Goal: Book appointment/travel/reservation

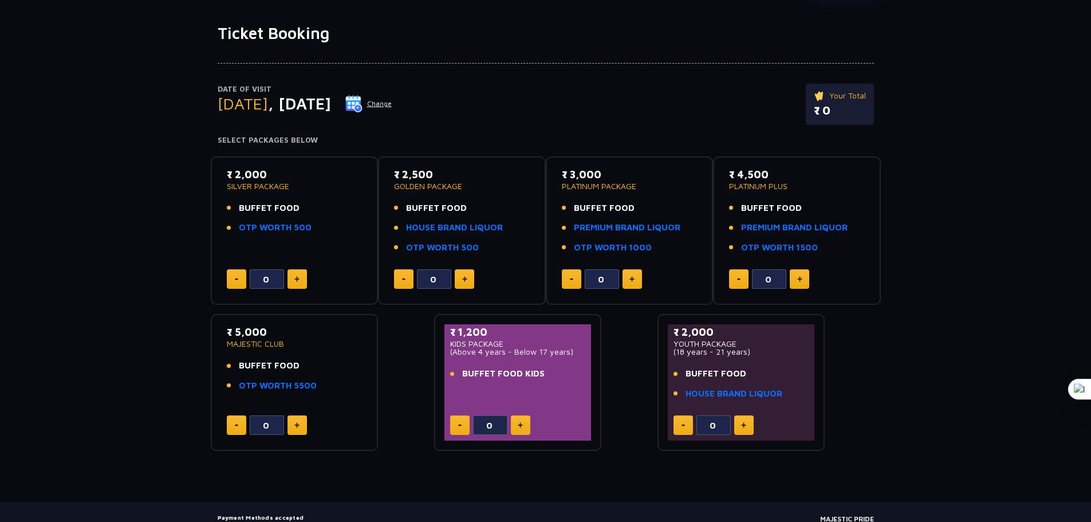
scroll to position [115, 0]
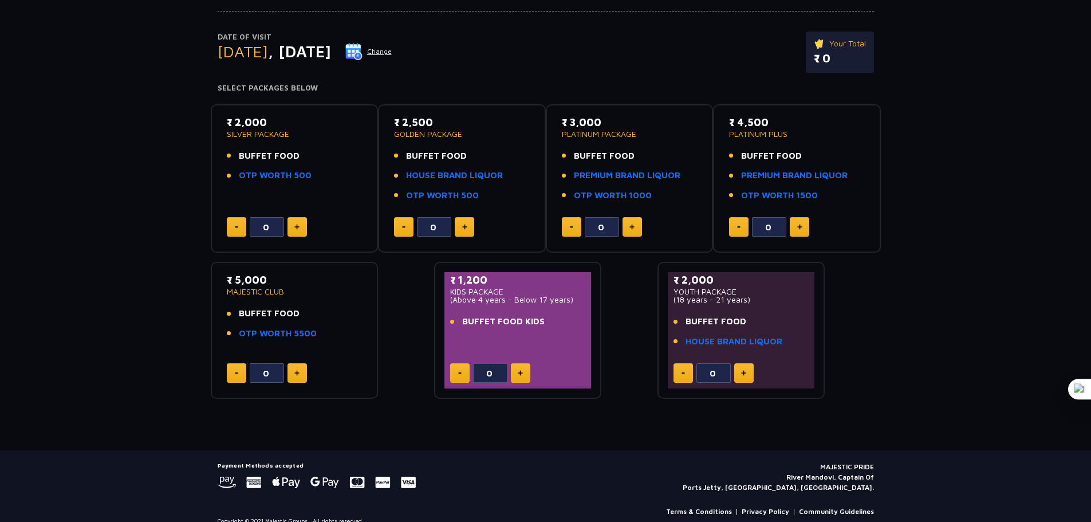
click at [392, 55] on button "Change" at bounding box center [369, 51] width 48 height 18
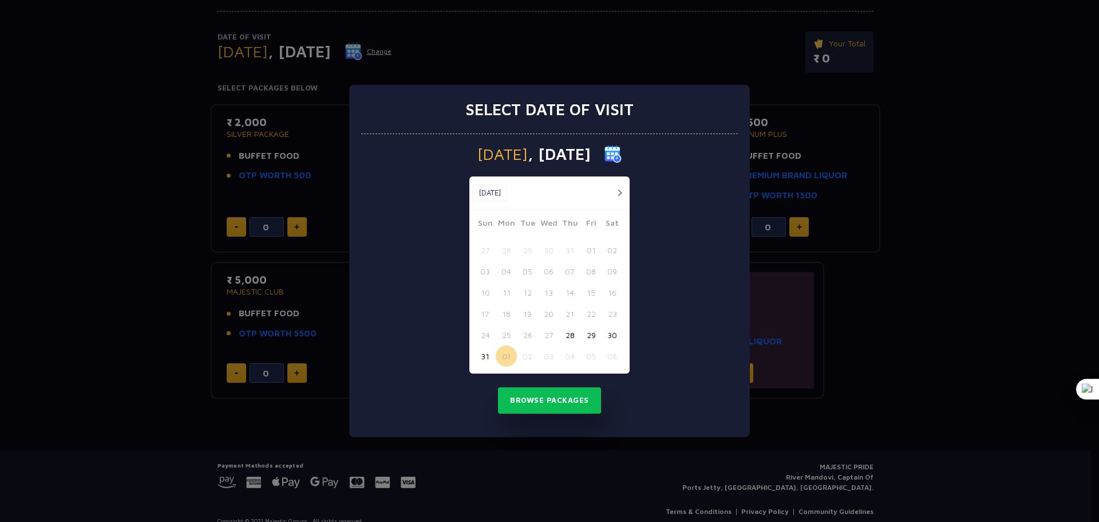
click at [620, 190] on button "button" at bounding box center [620, 193] width 14 height 14
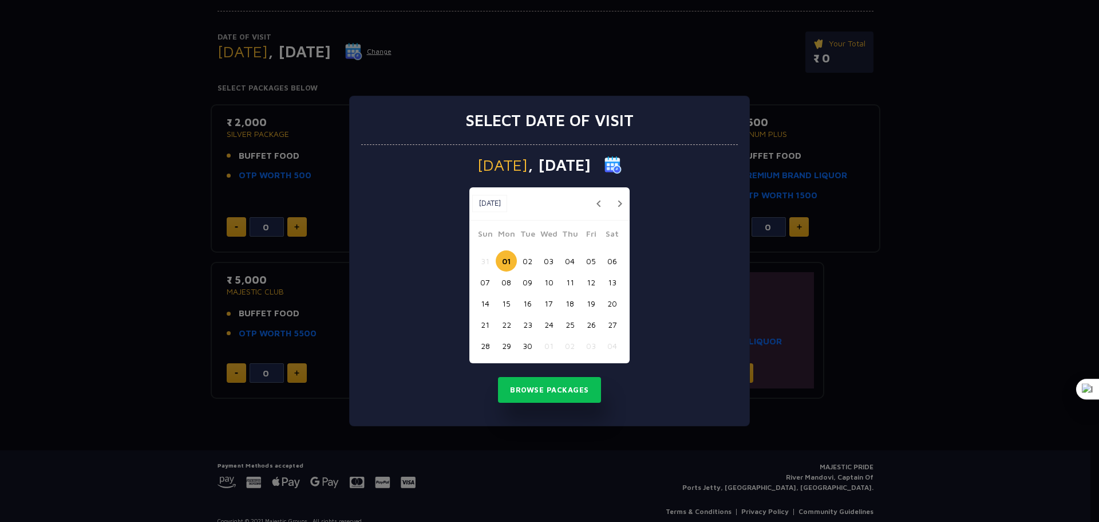
click at [620, 200] on button "button" at bounding box center [620, 203] width 14 height 14
click at [622, 200] on button "button" at bounding box center [620, 203] width 14 height 14
click at [618, 203] on button "button" at bounding box center [620, 203] width 14 height 14
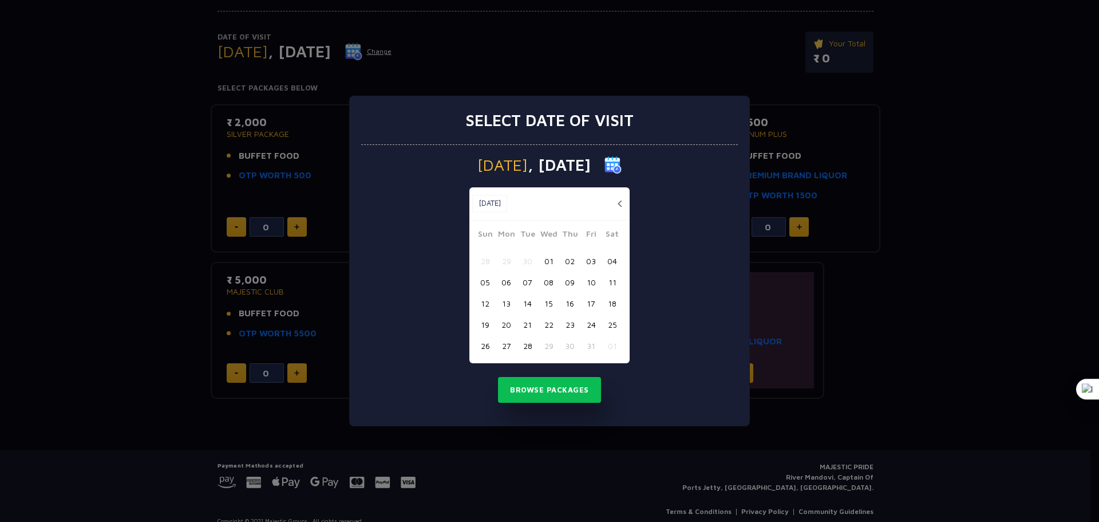
click at [617, 206] on button "button" at bounding box center [620, 203] width 14 height 14
click at [924, 38] on div "Select date of visit [DATE] [DATE] [DATE] Sun Mon Tue Wed Thu Fri Sat 31 01 02 …" at bounding box center [549, 261] width 1099 height 522
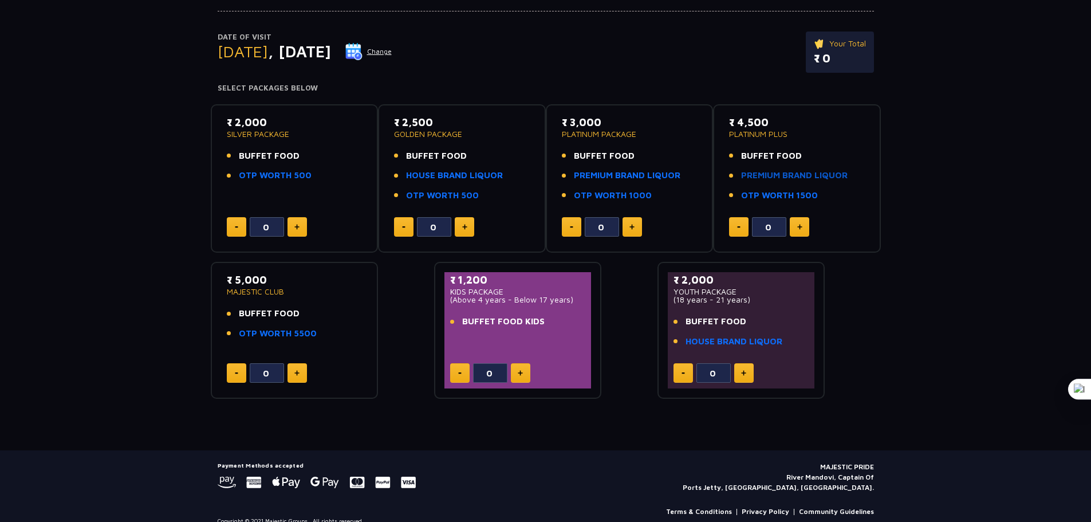
click at [793, 175] on link "PREMIUM BRAND LIQUOR" at bounding box center [794, 175] width 107 height 13
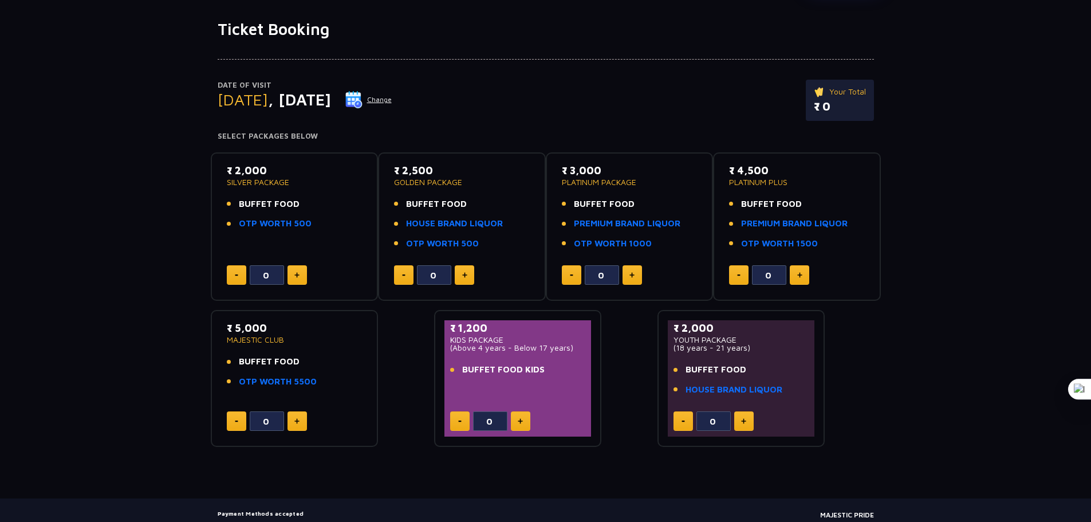
scroll to position [0, 0]
